Goal: Transaction & Acquisition: Obtain resource

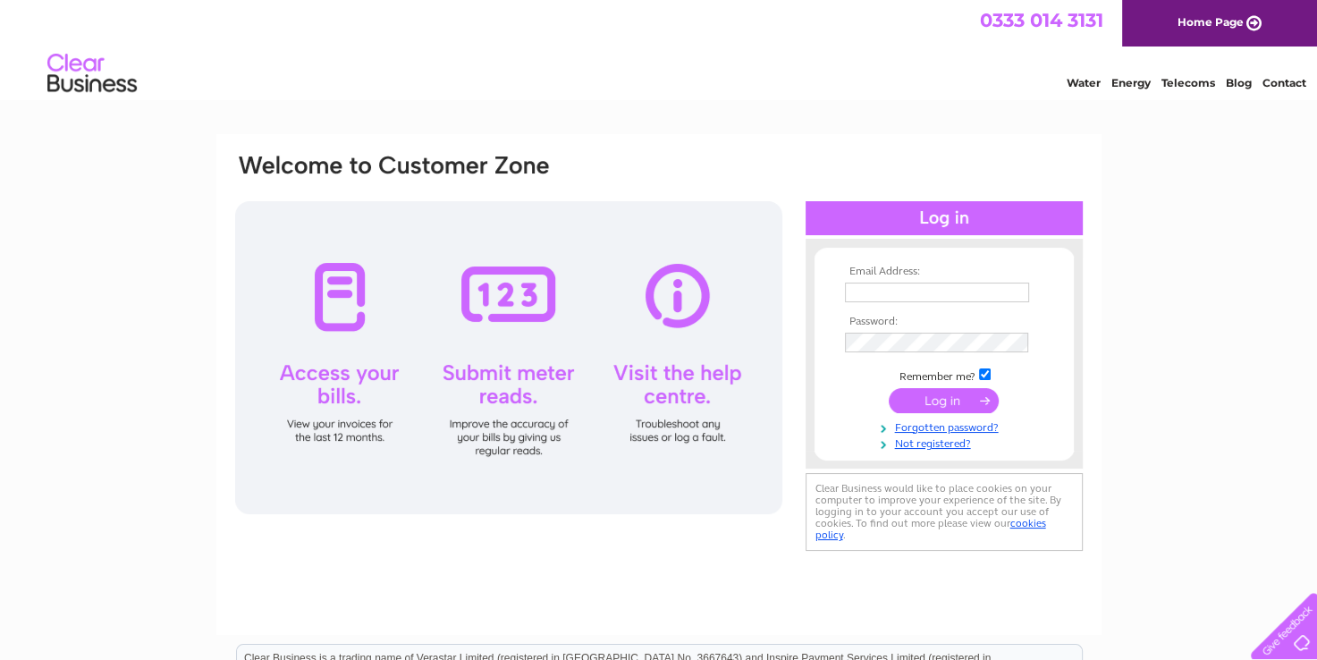
type input "[EMAIL_ADDRESS][DOMAIN_NAME]"
click at [906, 395] on input "submit" at bounding box center [943, 400] width 110 height 25
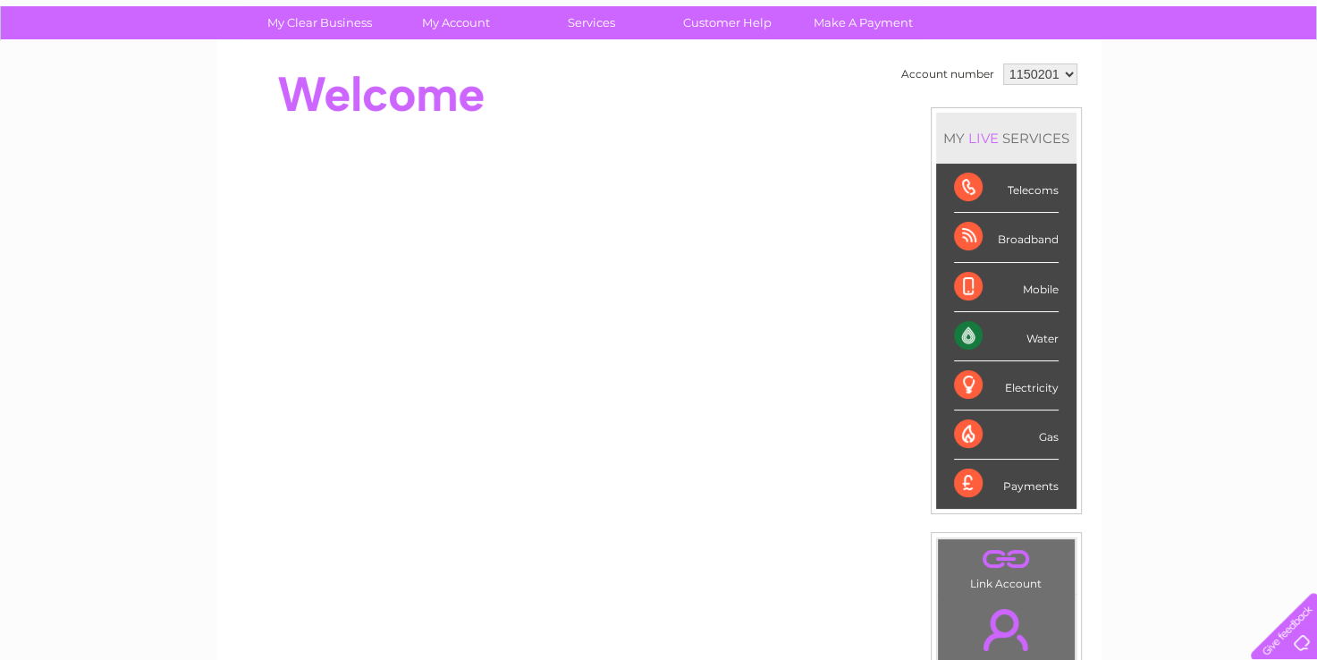
scroll to position [13, 0]
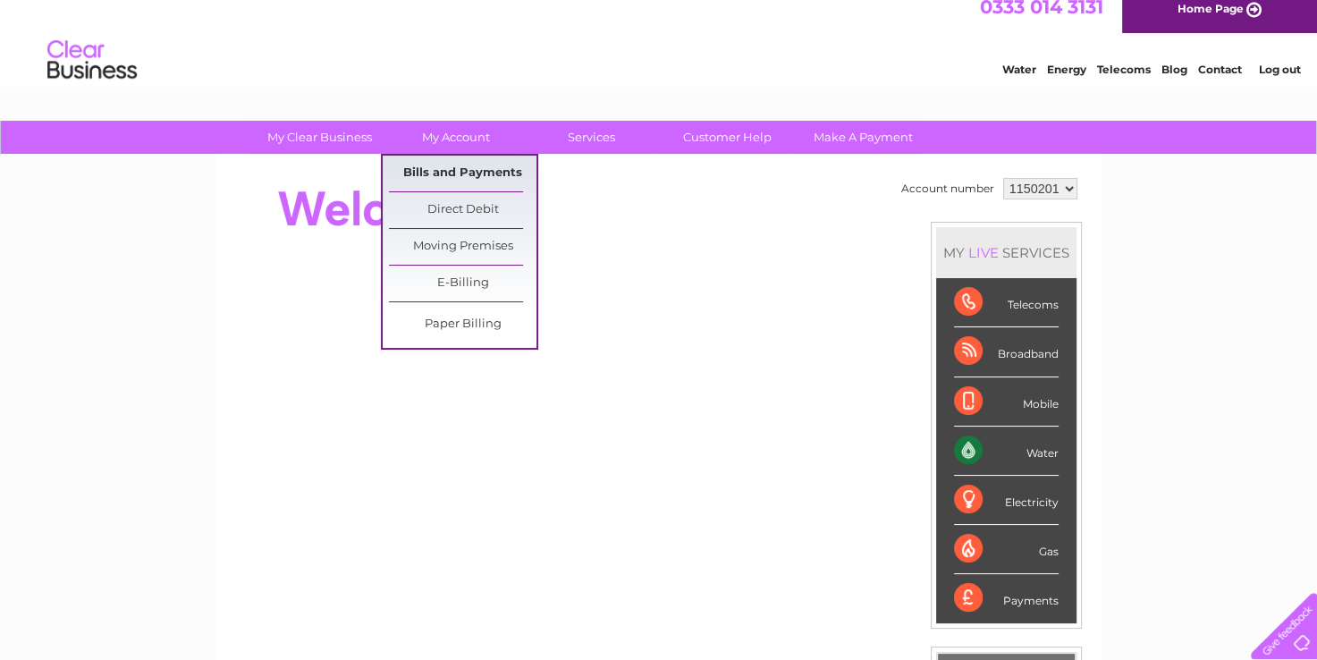
click at [447, 162] on link "Bills and Payments" at bounding box center [462, 174] width 147 height 36
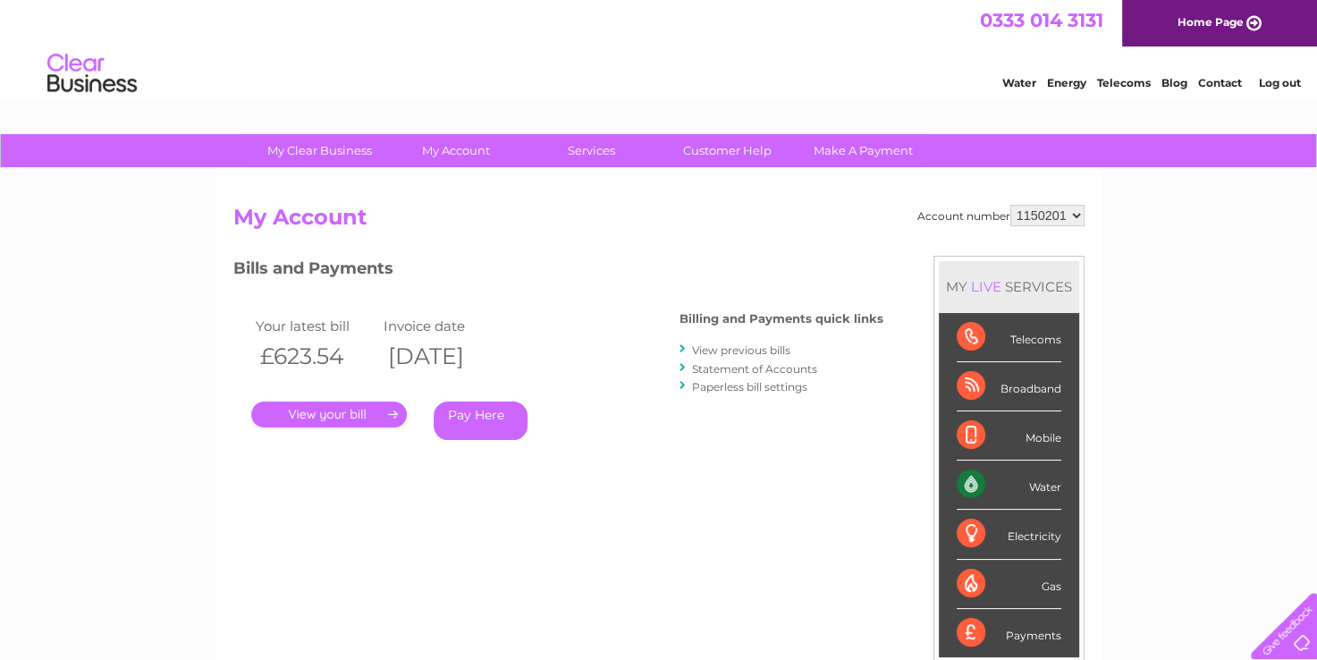
click at [717, 352] on link "View previous bills" at bounding box center [741, 349] width 98 height 13
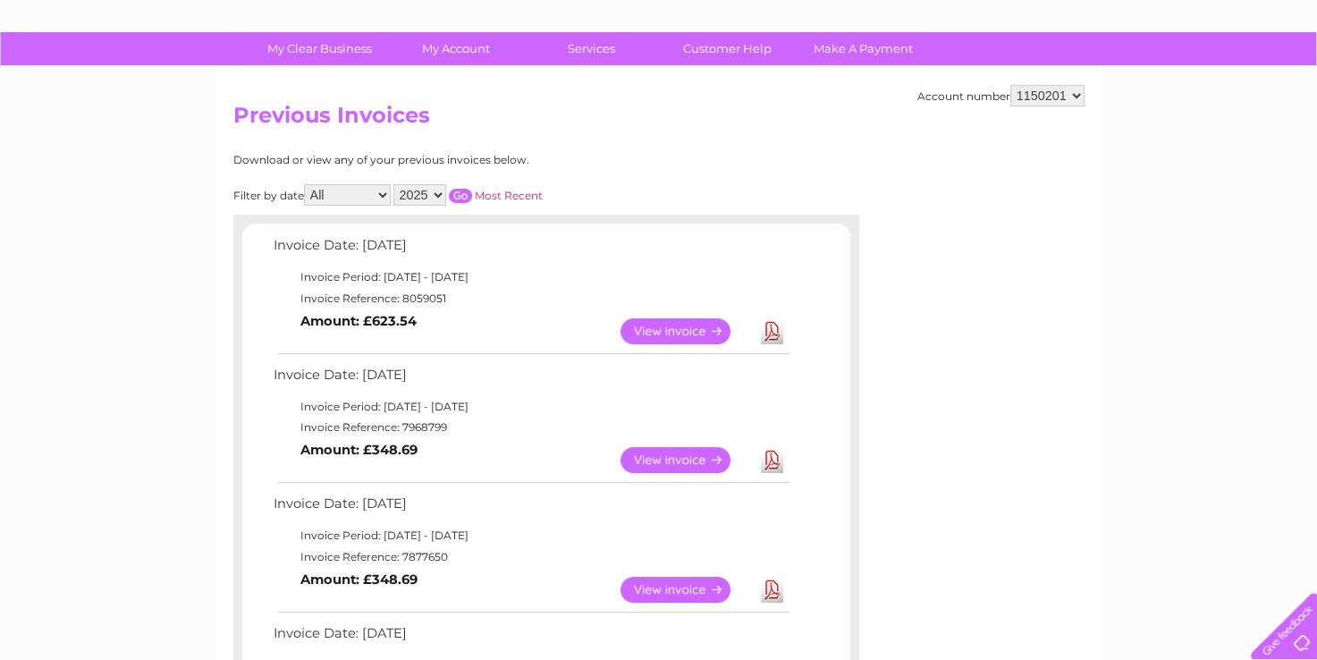
scroll to position [82, 0]
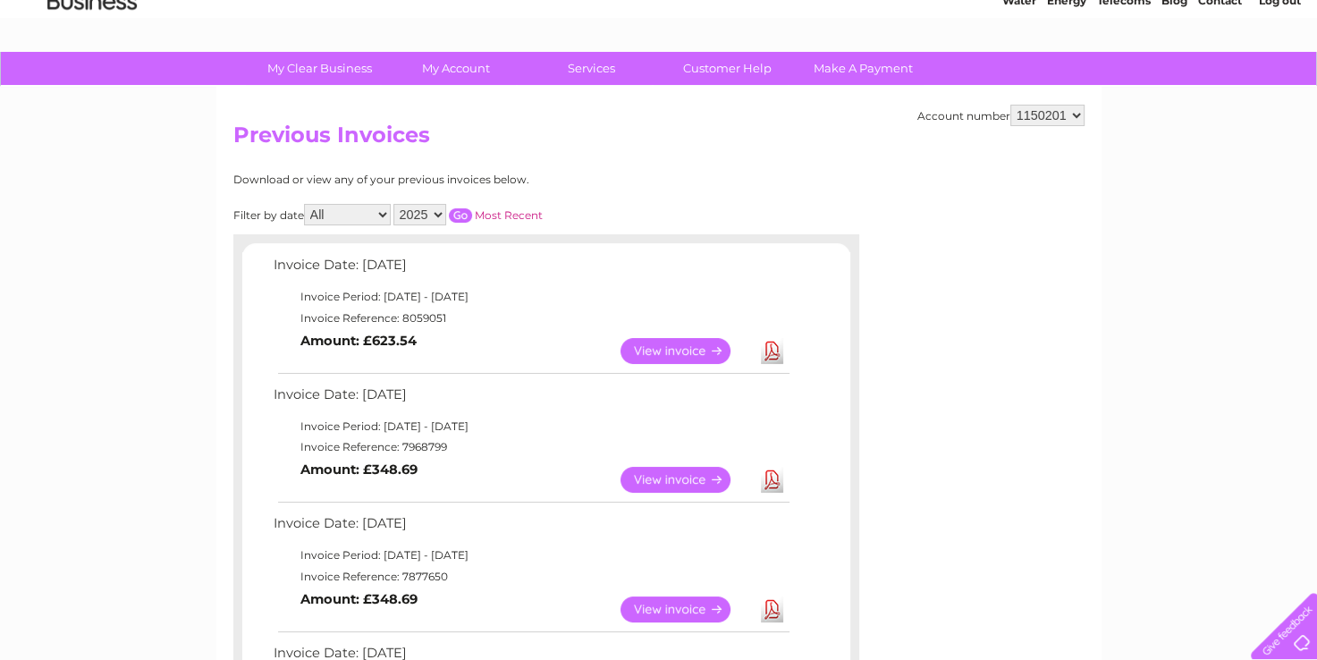
click at [670, 350] on link "View" at bounding box center [685, 351] width 131 height 26
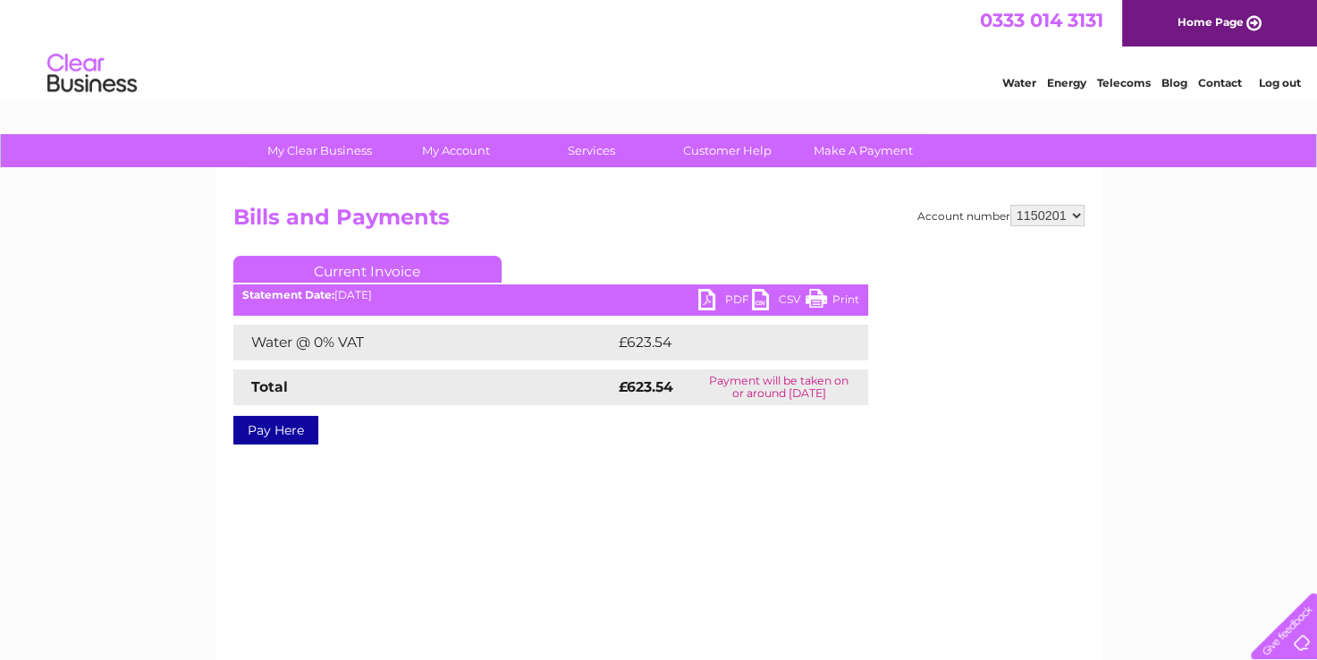
click at [726, 308] on link "PDF" at bounding box center [725, 302] width 54 height 26
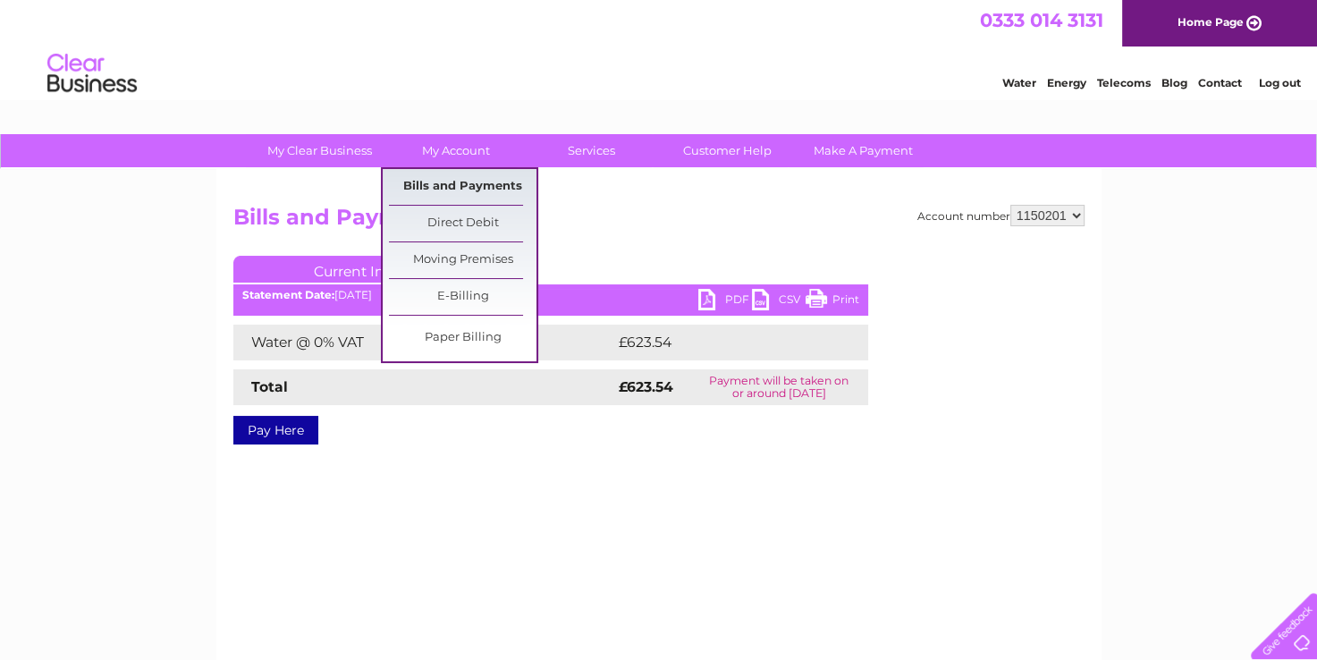
click at [475, 191] on link "Bills and Payments" at bounding box center [462, 187] width 147 height 36
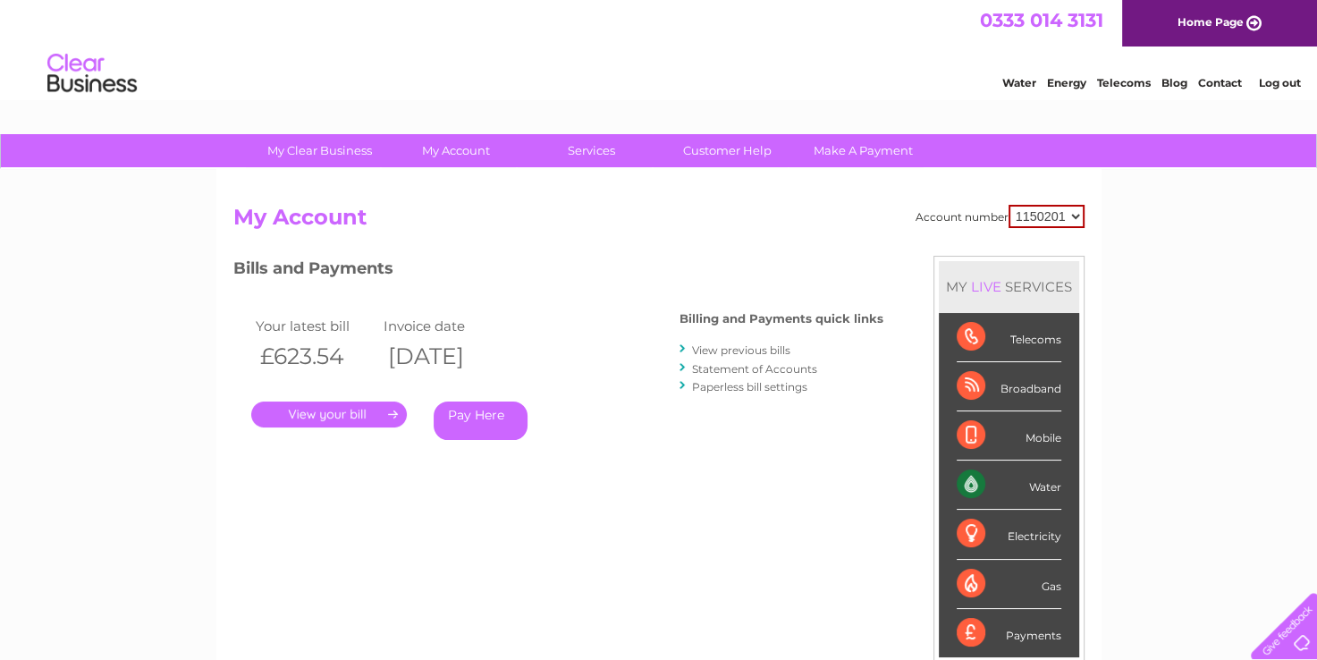
click at [751, 351] on link "View previous bills" at bounding box center [741, 349] width 98 height 13
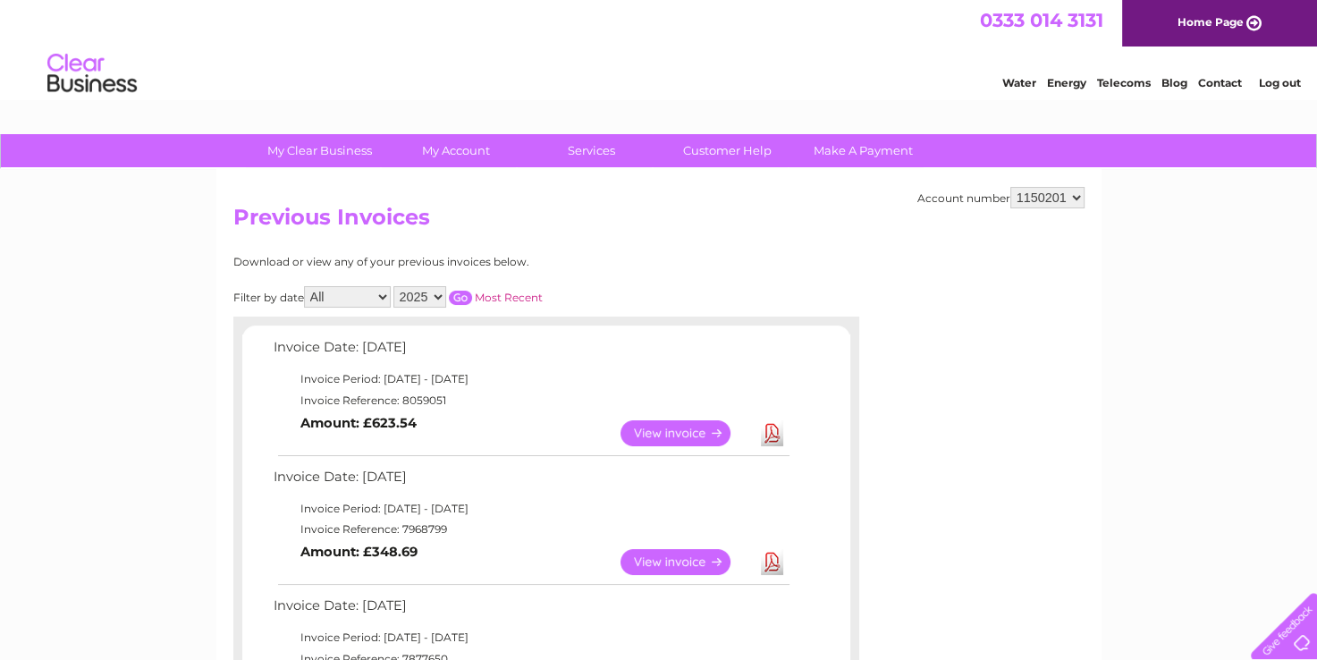
click at [657, 565] on link "View" at bounding box center [685, 562] width 131 height 26
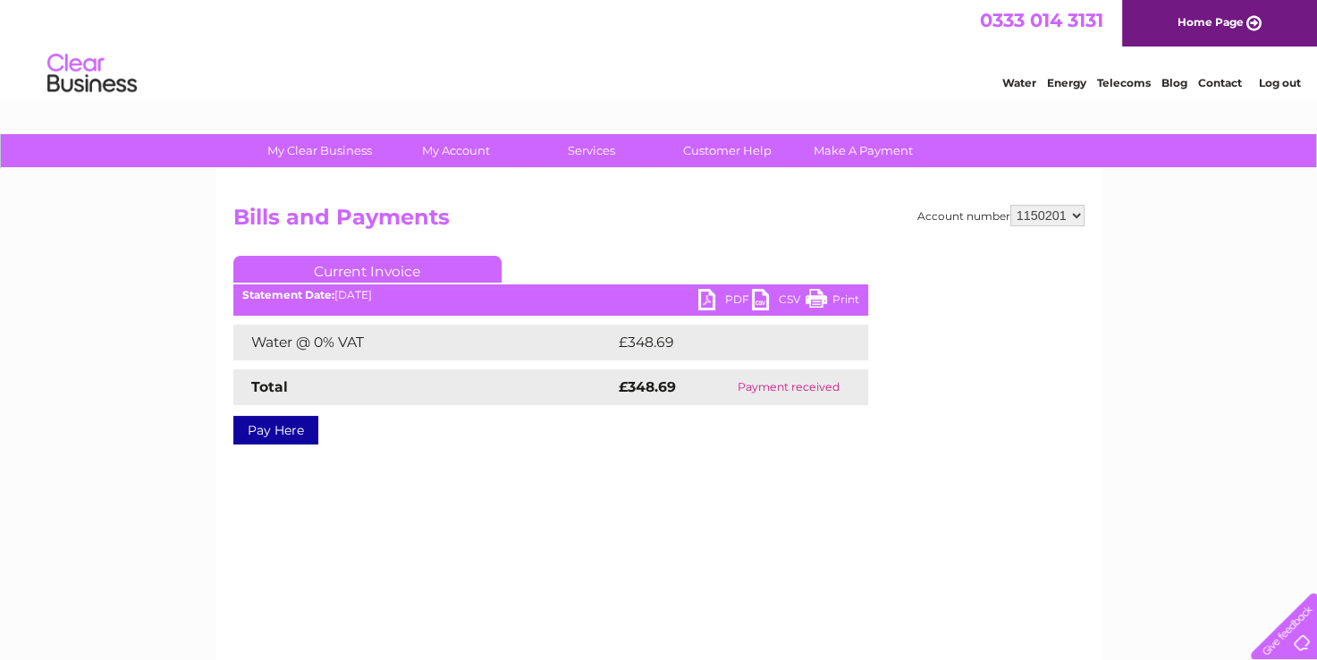
click at [730, 295] on link "PDF" at bounding box center [725, 302] width 54 height 26
